Goal: Information Seeking & Learning: Learn about a topic

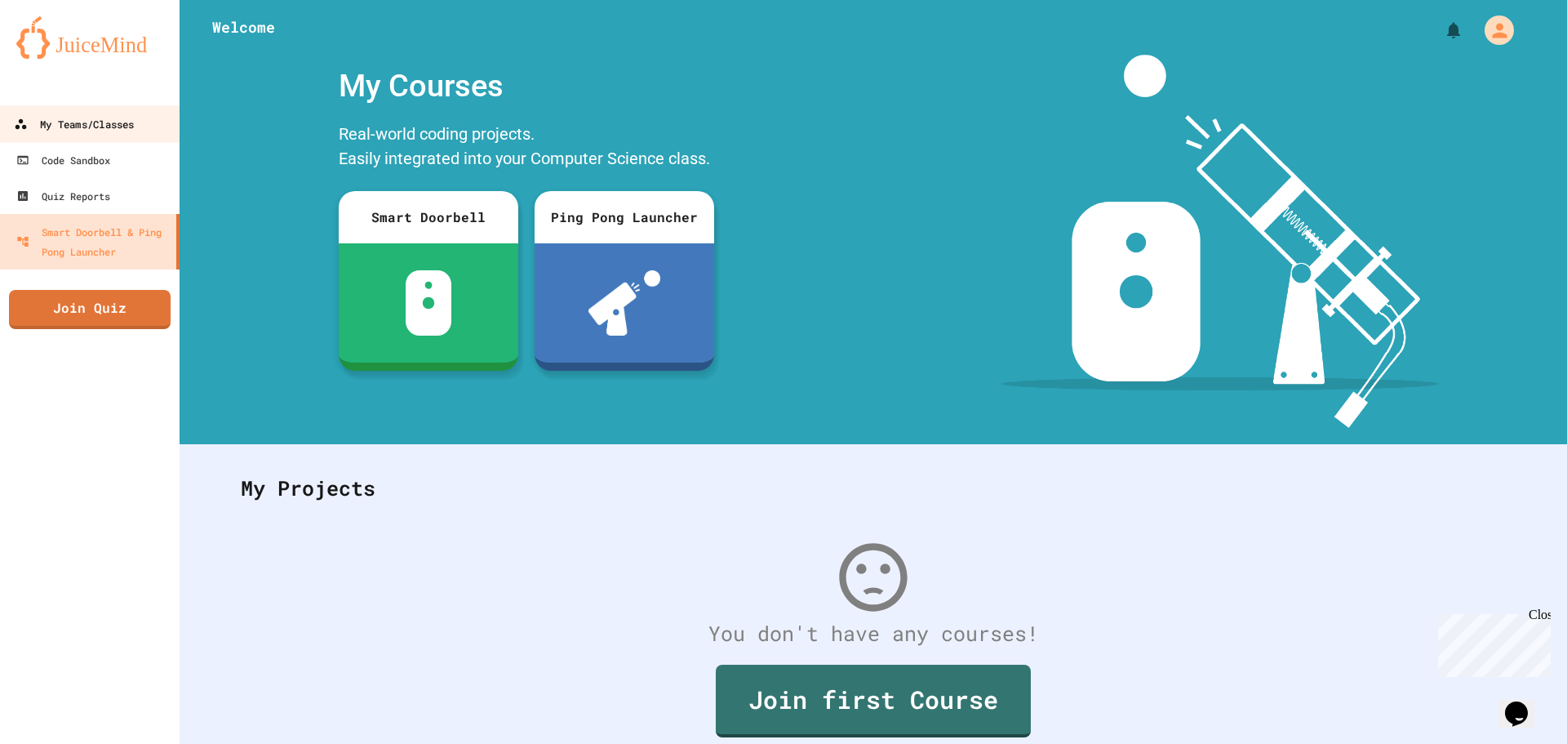
click at [101, 122] on div "My Teams/Classes" at bounding box center [74, 124] width 120 height 20
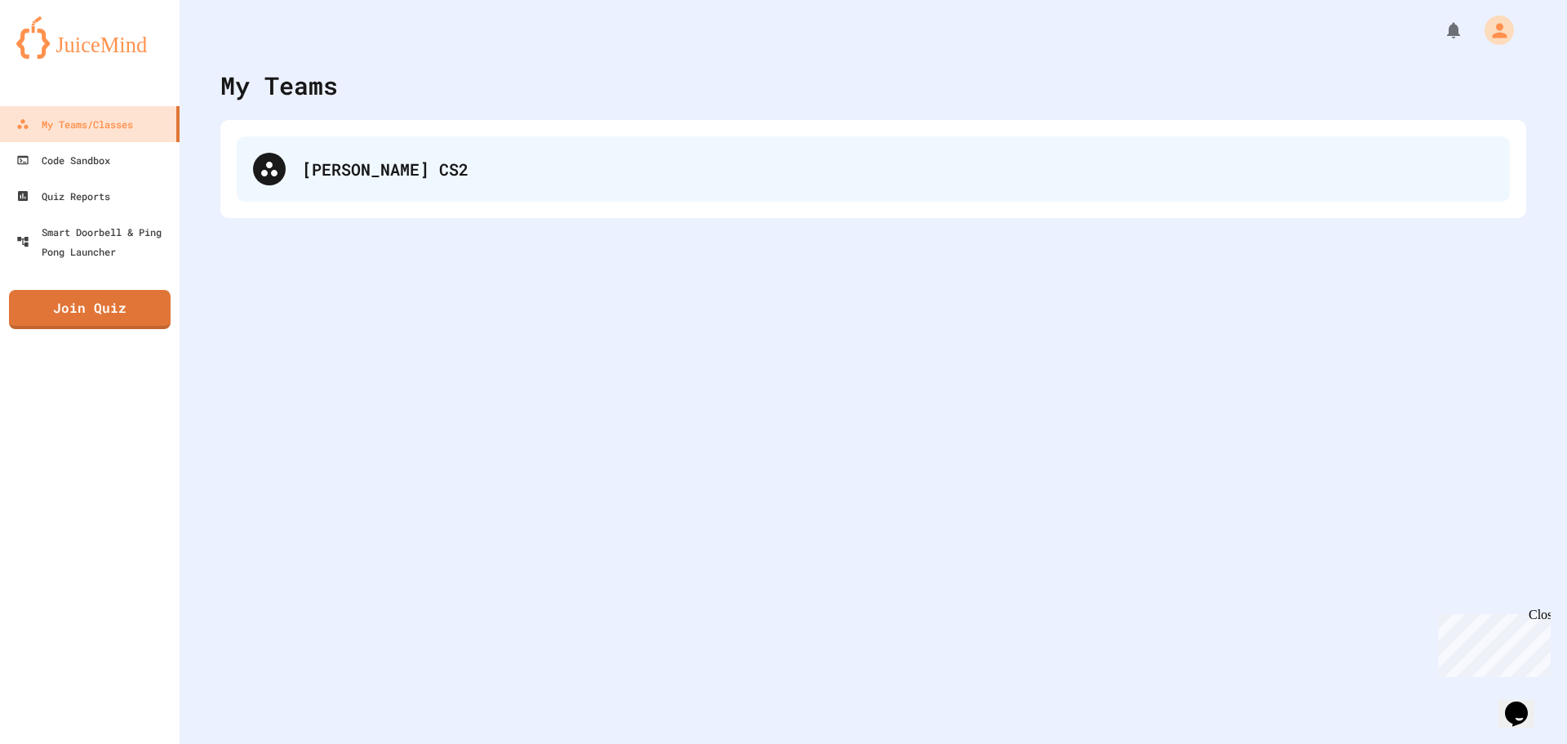
click at [300, 157] on div "[PERSON_NAME] CS2" at bounding box center [873, 168] width 1273 height 65
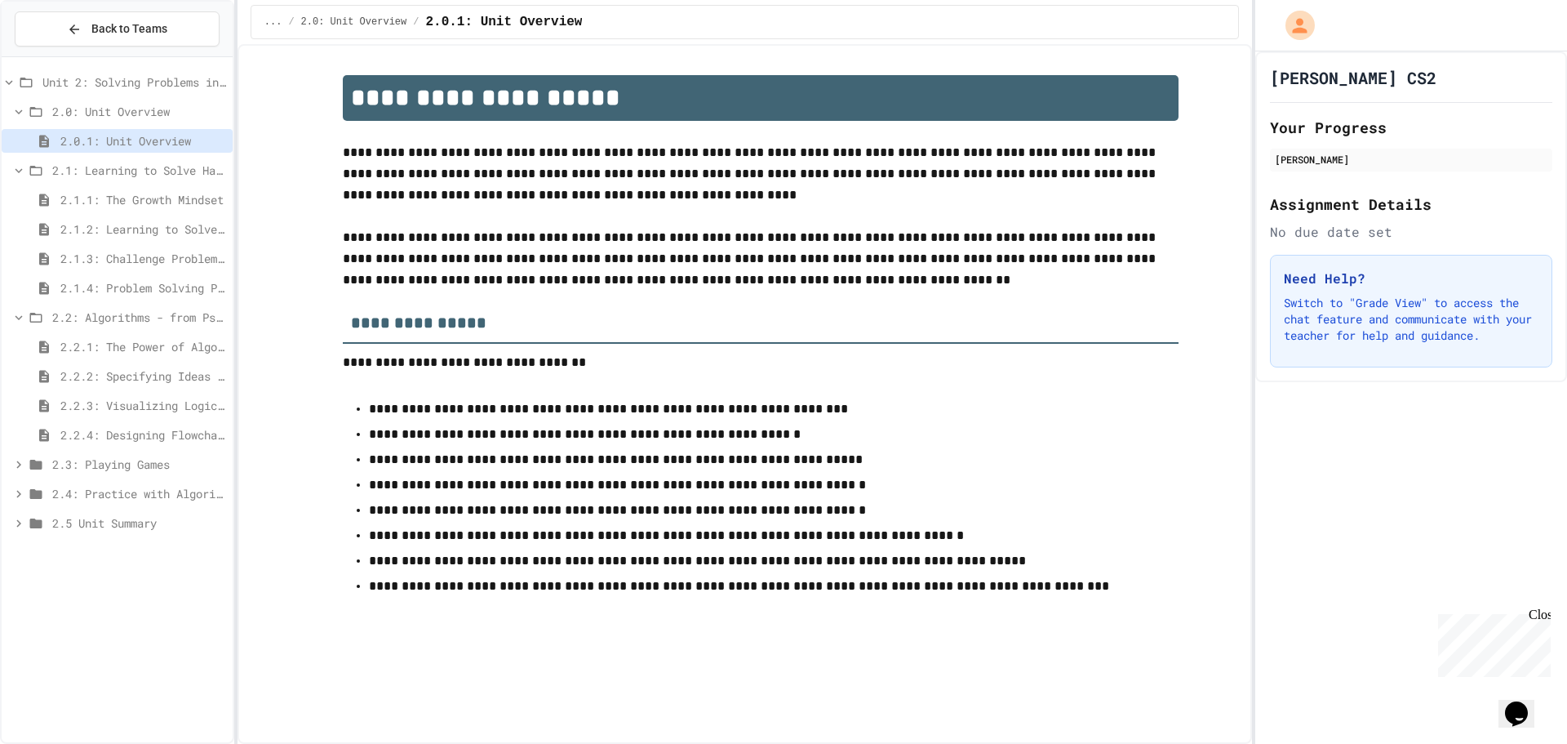
click at [93, 465] on span "2.3: Playing Games" at bounding box center [139, 464] width 174 height 17
click at [106, 488] on span "2.3.1: Understanding Games with Flowcharts" at bounding box center [143, 493] width 166 height 17
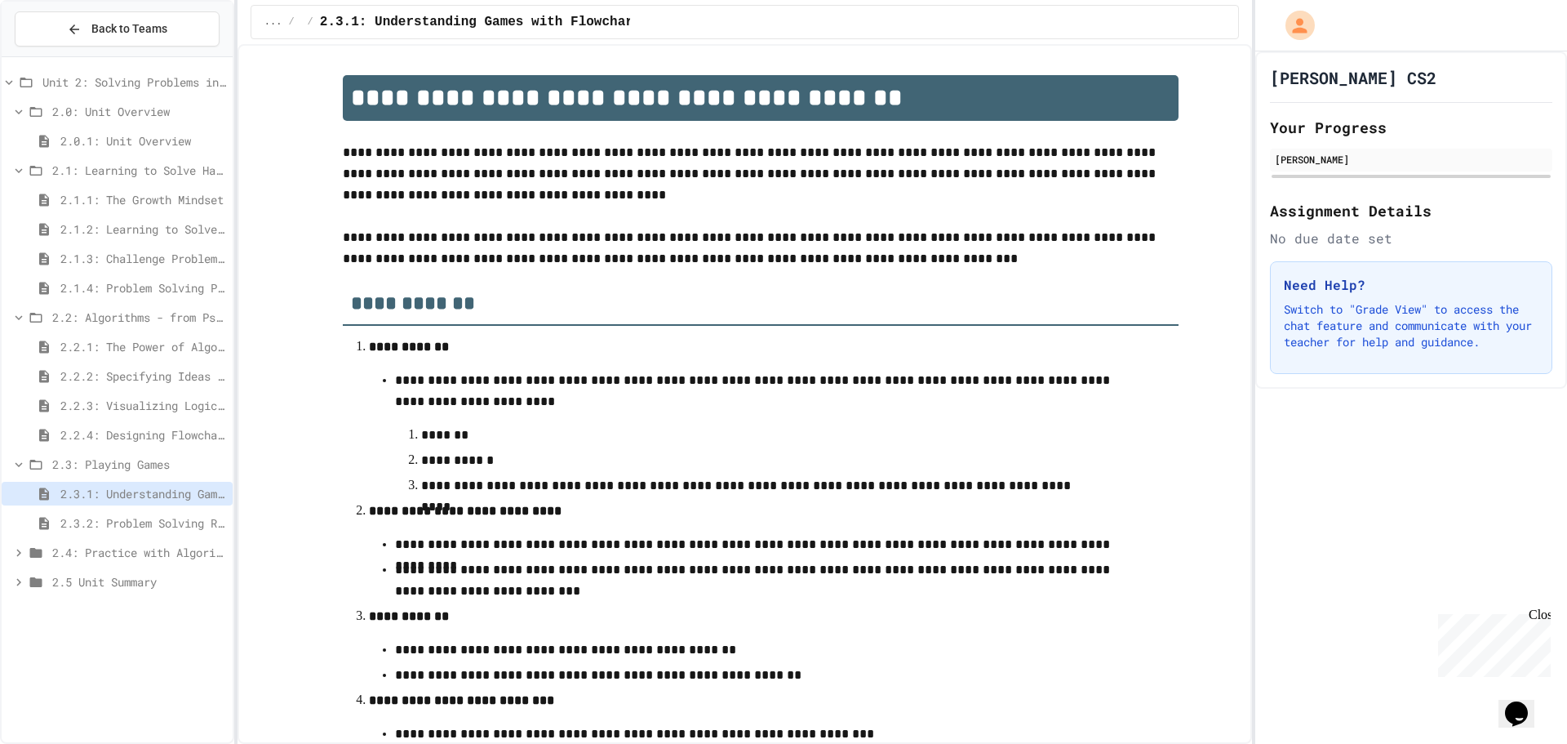
click at [150, 437] on span "2.2.4: Designing Flowcharts" at bounding box center [143, 434] width 166 height 17
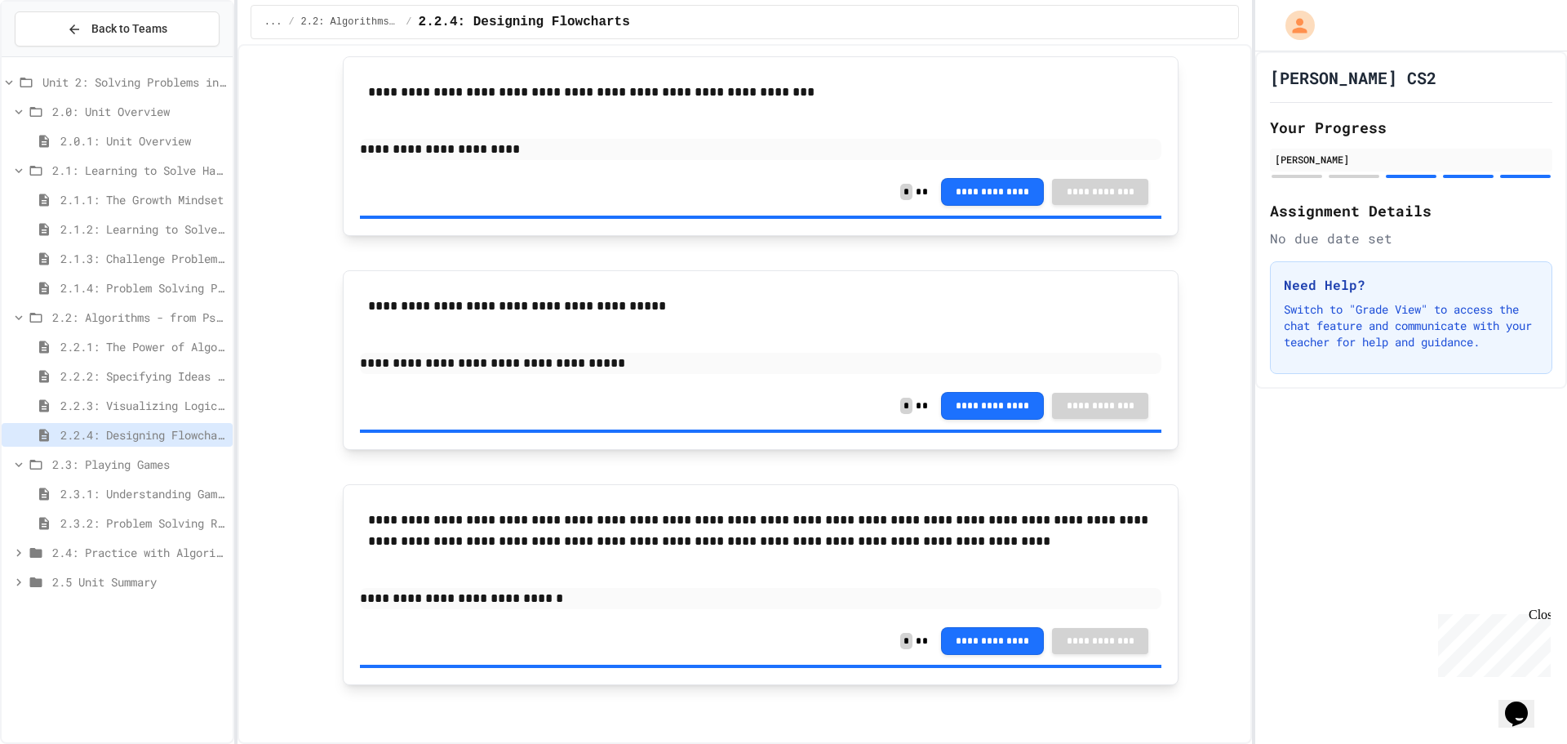
scroll to position [2024, 0]
click at [167, 491] on span "2.3.1: Understanding Games with Flowcharts" at bounding box center [143, 493] width 166 height 17
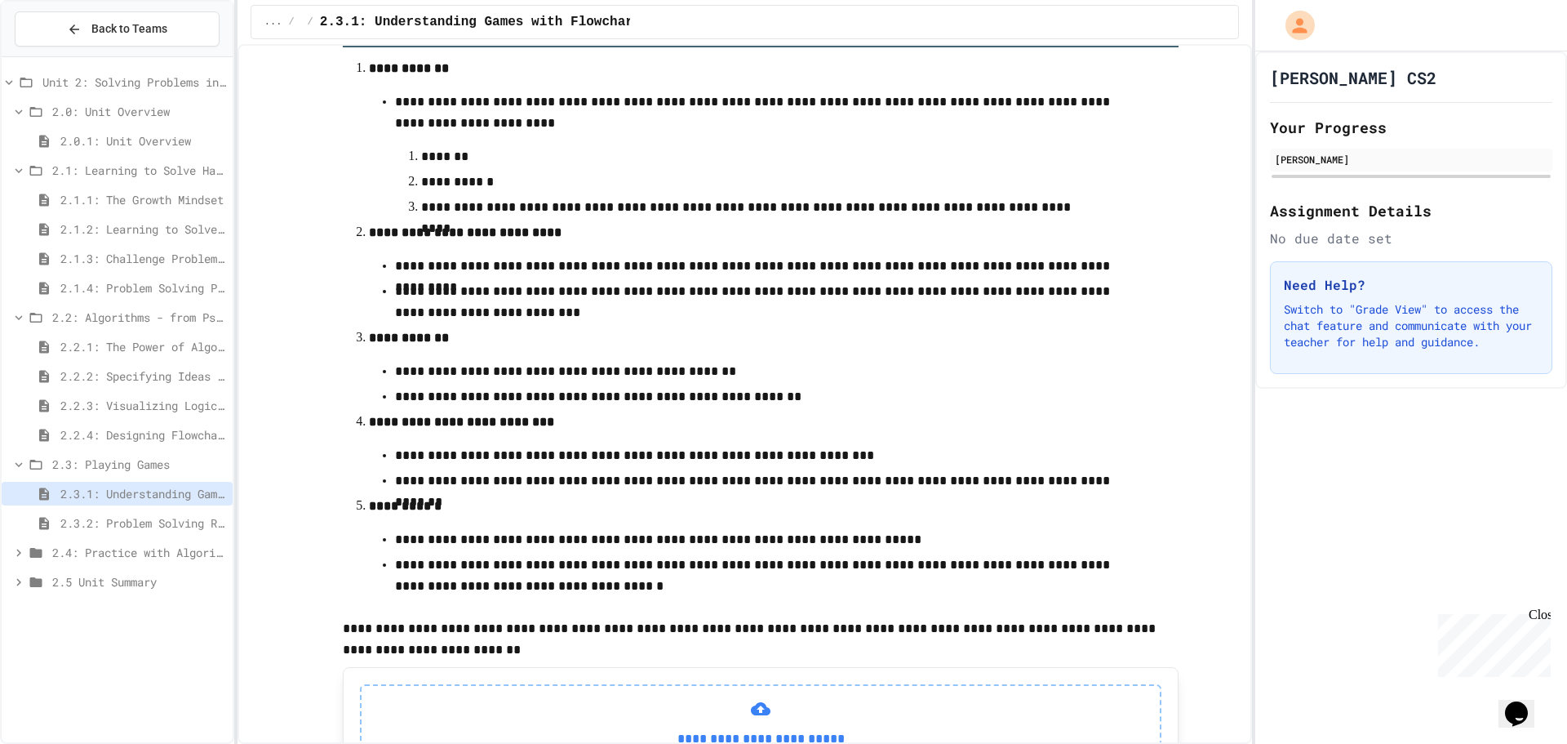
scroll to position [408, 0]
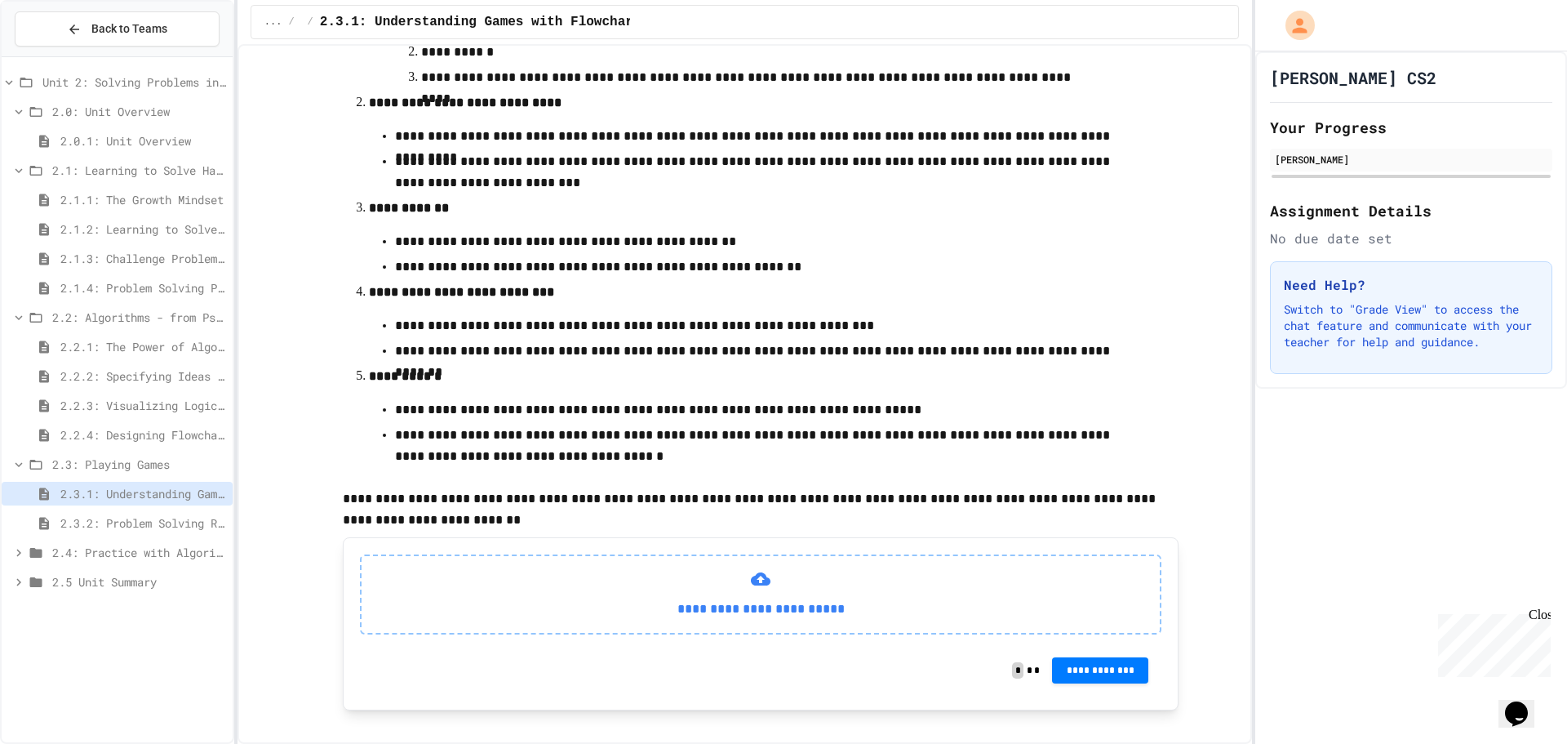
click at [208, 527] on span "2.3.2: Problem Solving Reflection" at bounding box center [143, 522] width 166 height 17
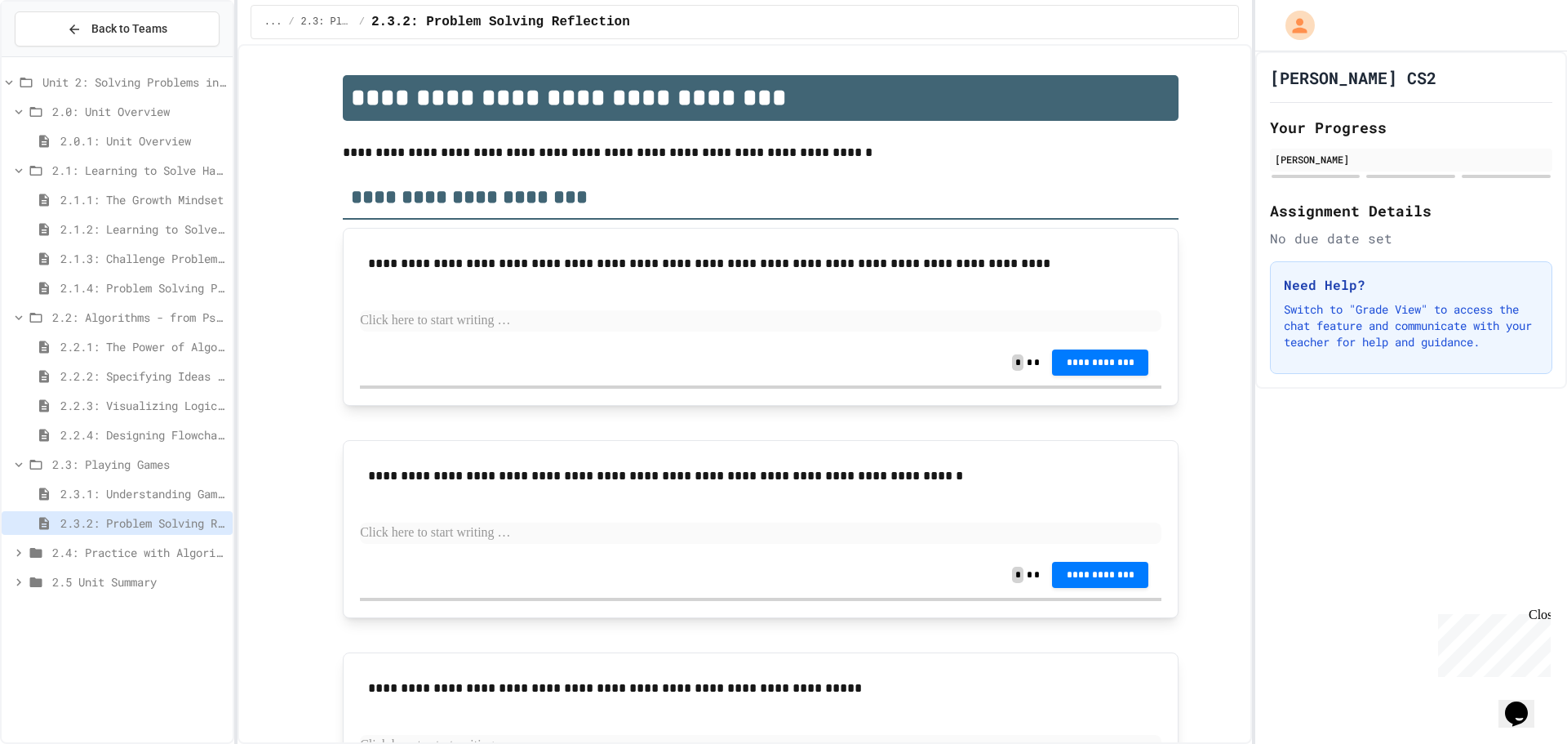
click at [168, 560] on div "2.4: Practice with Algorithms" at bounding box center [117, 552] width 231 height 24
click at [152, 580] on span "2.4.1: Algorithm Practice Exercises" at bounding box center [143, 581] width 166 height 17
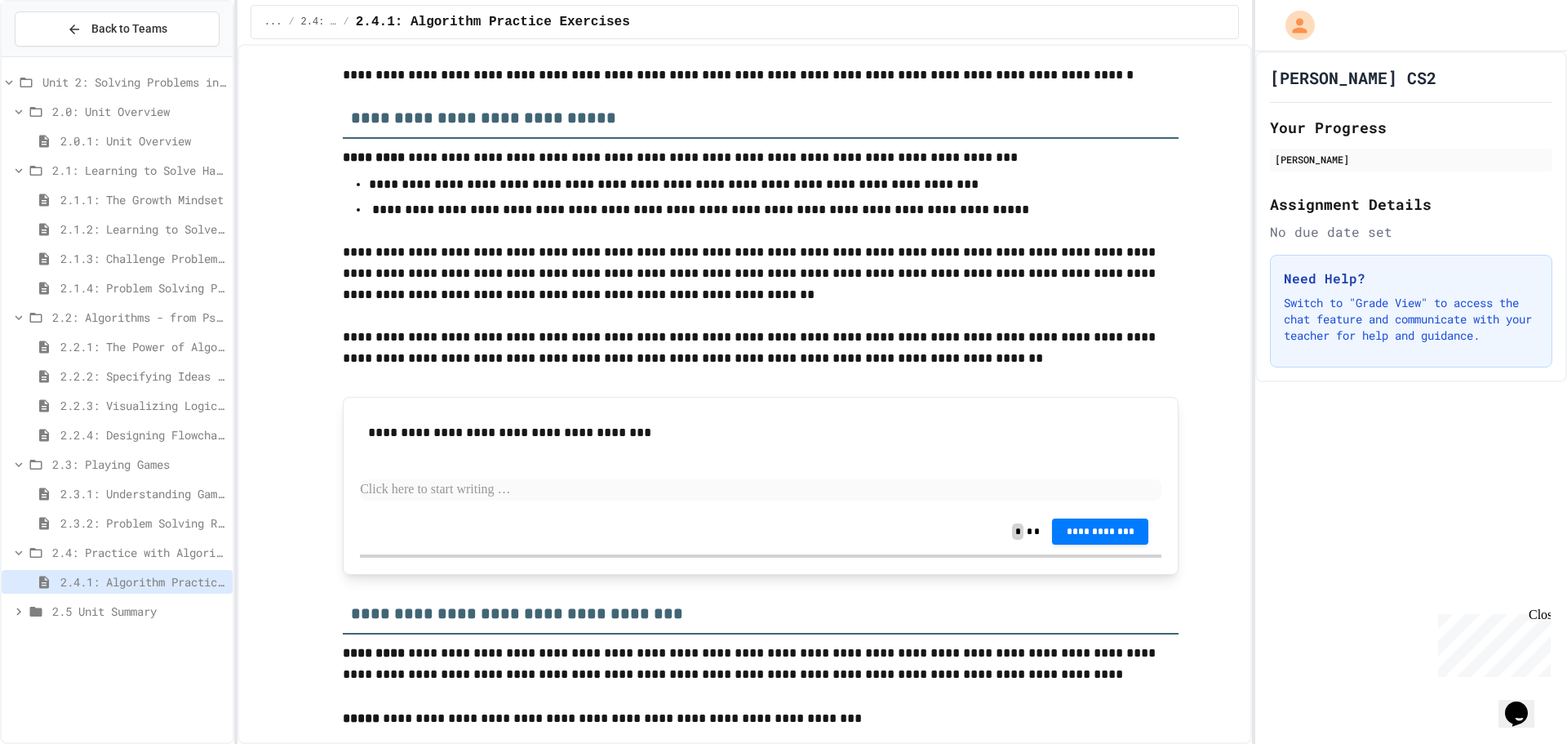
scroll to position [163, 0]
